Goal: Task Accomplishment & Management: Manage account settings

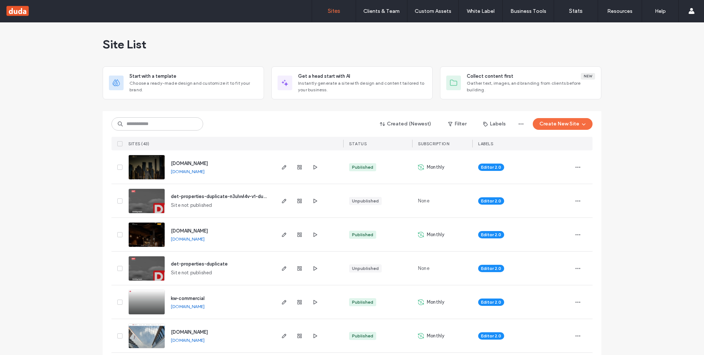
click at [198, 163] on span "[DOMAIN_NAME]" at bounding box center [189, 164] width 37 height 6
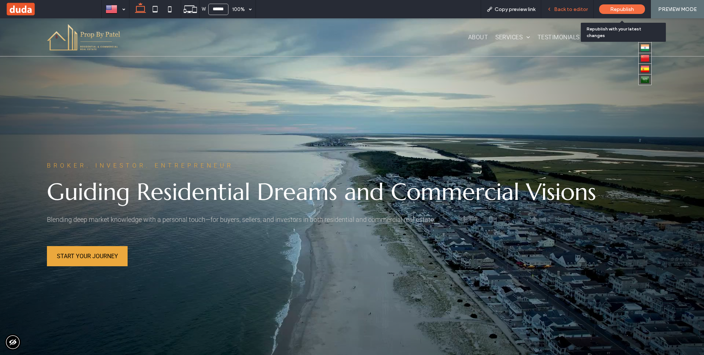
click at [581, 7] on span "Back to editor" at bounding box center [571, 9] width 34 height 6
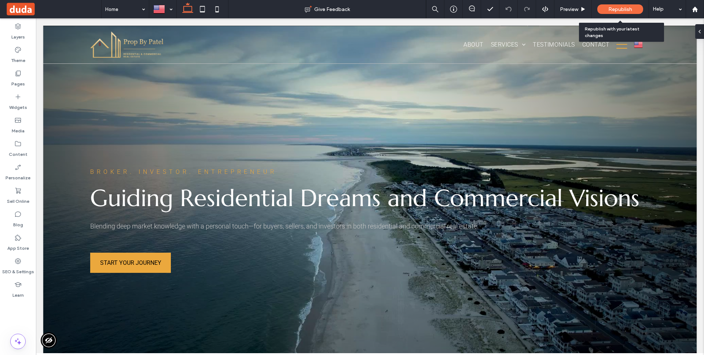
click at [613, 9] on span "Republish" at bounding box center [620, 9] width 24 height 6
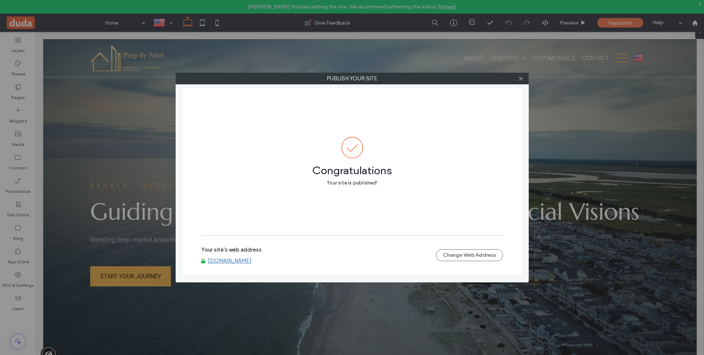
click at [366, 227] on div "Congratulations Your site is published!" at bounding box center [352, 161] width 302 height 147
click at [247, 259] on link "[DOMAIN_NAME]" at bounding box center [230, 260] width 44 height 7
